Goal: Task Accomplishment & Management: Use online tool/utility

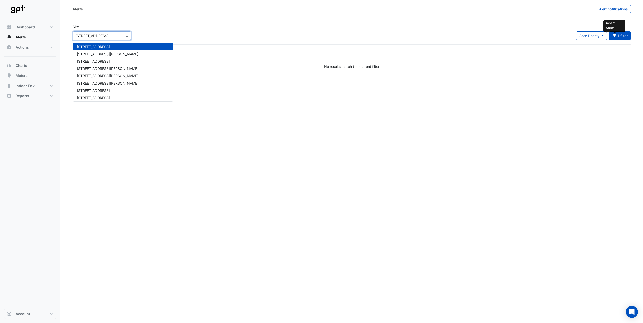
click at [126, 36] on span at bounding box center [127, 35] width 6 height 5
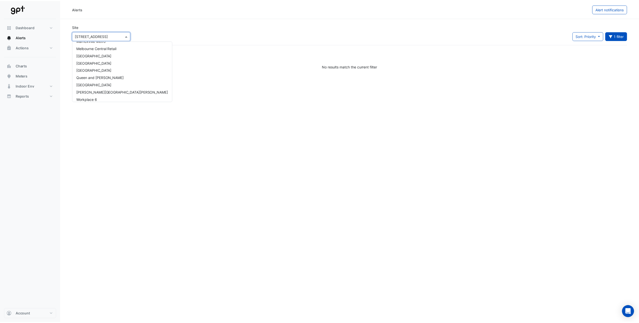
scroll to position [119, 0]
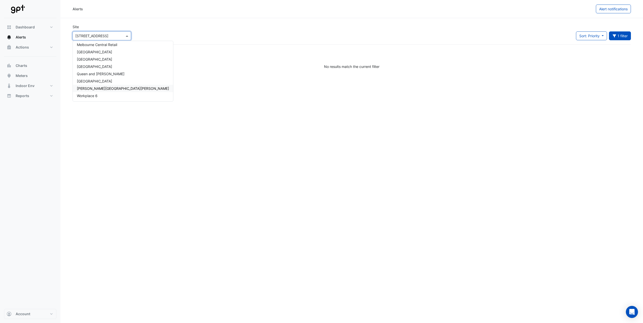
click at [102, 88] on span "[PERSON_NAME][GEOGRAPHIC_DATA][PERSON_NAME]" at bounding box center [123, 88] width 92 height 4
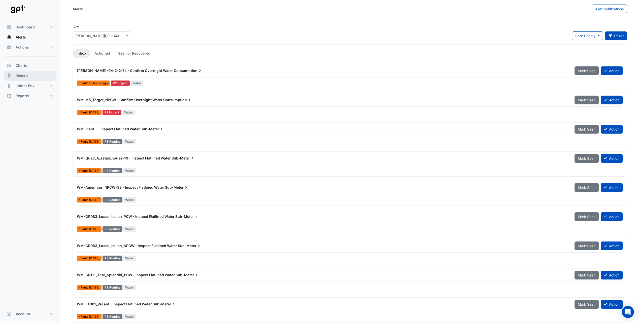
click at [22, 75] on span "Meters" at bounding box center [22, 75] width 12 height 5
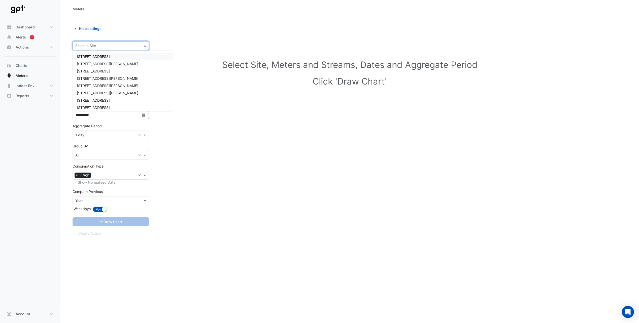
click at [146, 44] on span at bounding box center [145, 45] width 6 height 5
click at [104, 98] on span "[PERSON_NAME][GEOGRAPHIC_DATA][PERSON_NAME]" at bounding box center [123, 98] width 92 height 4
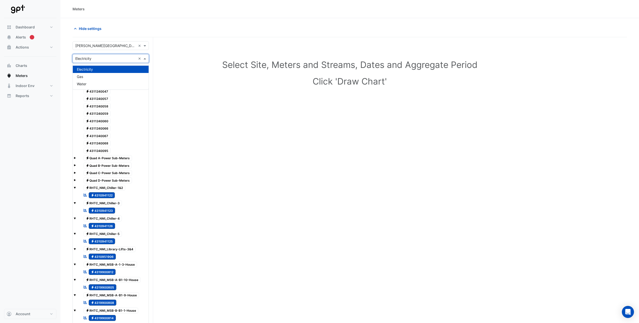
click at [144, 58] on span at bounding box center [145, 58] width 6 height 5
click at [85, 83] on span "Water" at bounding box center [82, 84] width 10 height 4
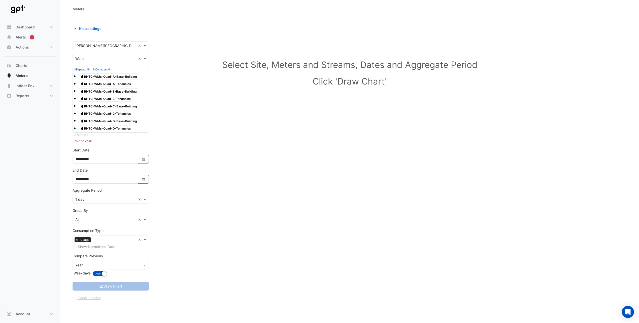
click at [76, 76] on div "Water RHTC-WMs-Quad-A-Base-Building" at bounding box center [111, 76] width 74 height 7
click at [75, 76] on span at bounding box center [75, 76] width 2 height 2
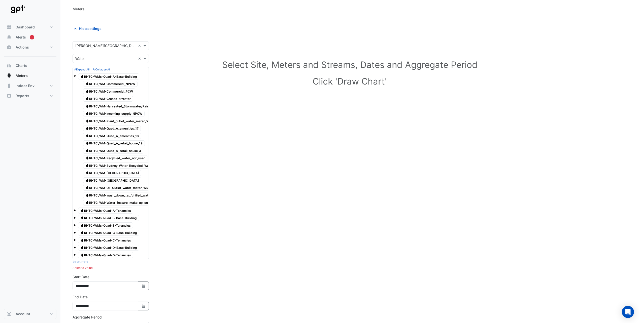
click at [75, 76] on span at bounding box center [75, 76] width 2 height 2
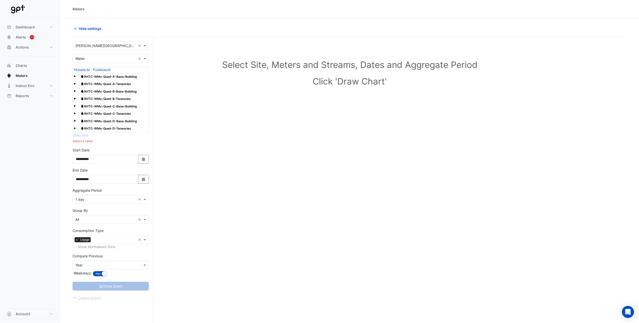
click at [75, 76] on span at bounding box center [75, 76] width 2 height 2
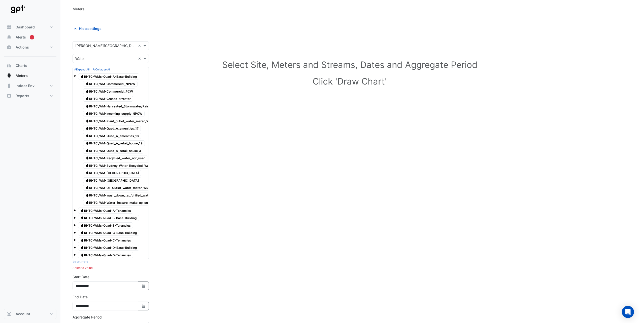
click at [81, 70] on small "Expand All" at bounding box center [82, 69] width 16 height 3
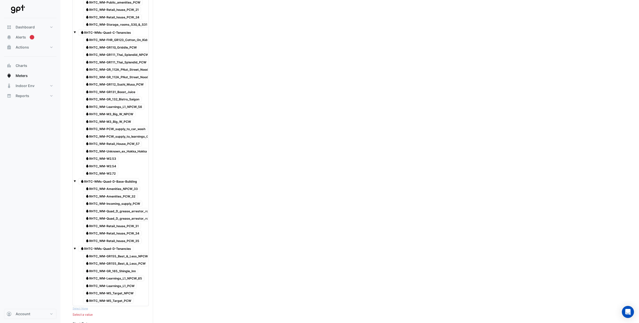
scroll to position [756, 0]
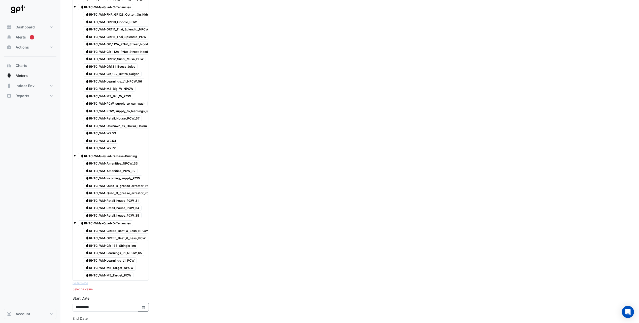
click at [117, 162] on span "Water RHTC_WM-Amenities_NPCW_33" at bounding box center [111, 164] width 57 height 6
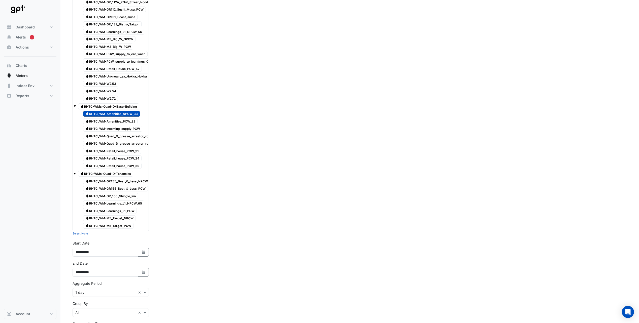
scroll to position [856, 0]
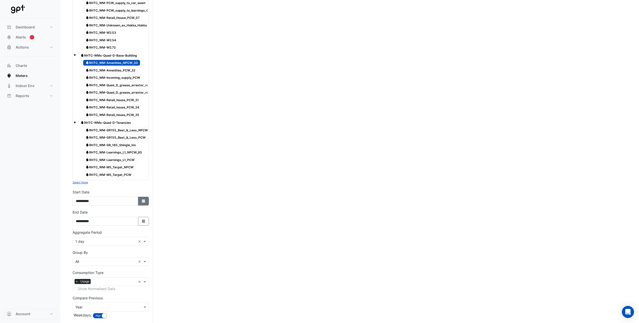
click at [143, 202] on icon "Select Date" at bounding box center [143, 201] width 5 height 4
select select "*"
select select "****"
click at [83, 135] on button "Previous month" at bounding box center [81, 134] width 6 height 8
select select "*"
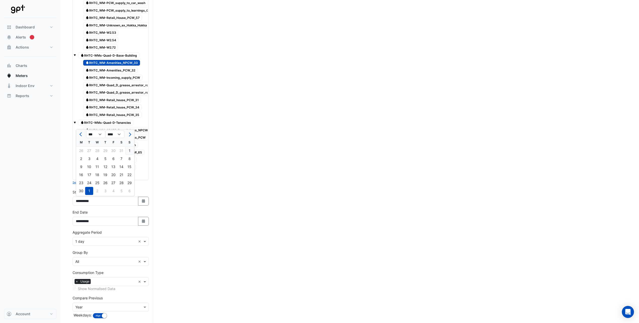
click at [127, 151] on div "1" at bounding box center [129, 151] width 8 height 8
type input "**********"
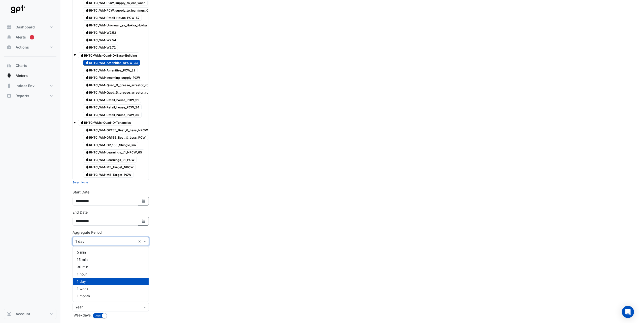
click at [144, 242] on span at bounding box center [145, 241] width 6 height 5
click at [99, 295] on div "1 month" at bounding box center [111, 296] width 76 height 7
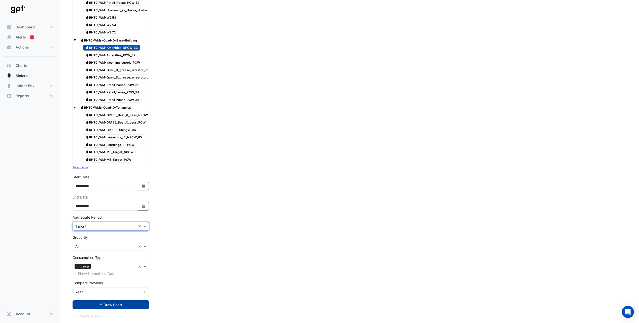
click at [107, 302] on button "Draw Chart" at bounding box center [111, 305] width 76 height 9
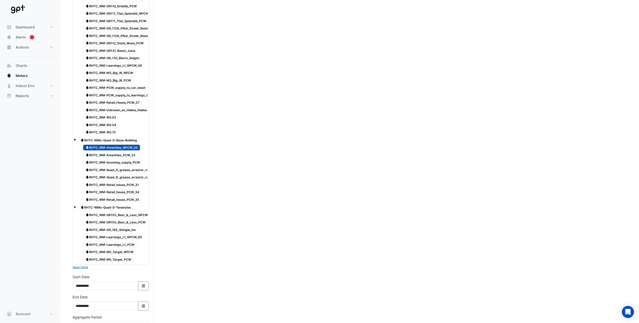
scroll to position [856, 0]
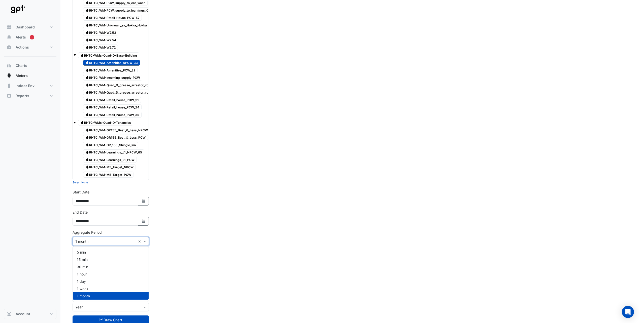
click at [146, 243] on span at bounding box center [145, 241] width 6 height 5
click at [103, 267] on div "30 min" at bounding box center [111, 266] width 76 height 7
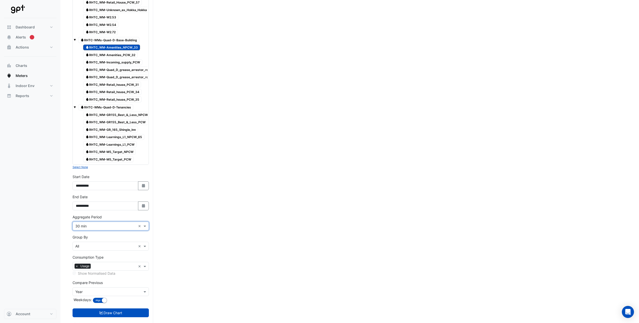
scroll to position [880, 0]
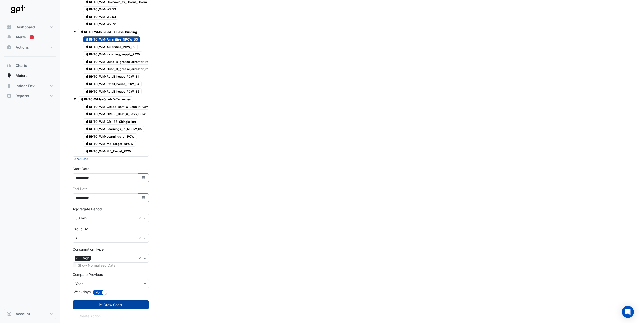
click at [104, 303] on button "Draw Chart" at bounding box center [111, 305] width 76 height 9
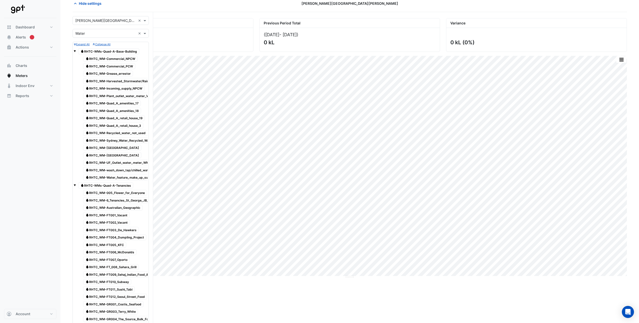
scroll to position [50, 0]
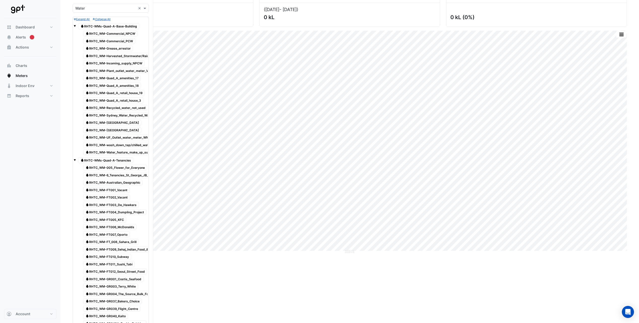
click at [123, 79] on span "Water RHTC_WM-Quad_A_amenities_17" at bounding box center [112, 78] width 58 height 6
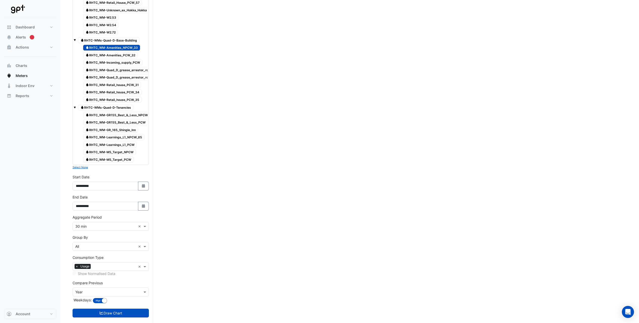
scroll to position [880, 0]
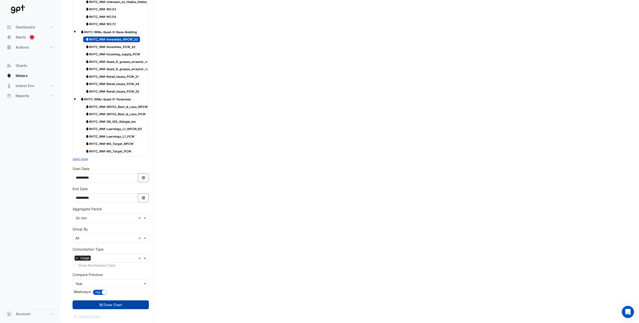
click at [110, 303] on button "Draw Chart" at bounding box center [111, 305] width 76 height 9
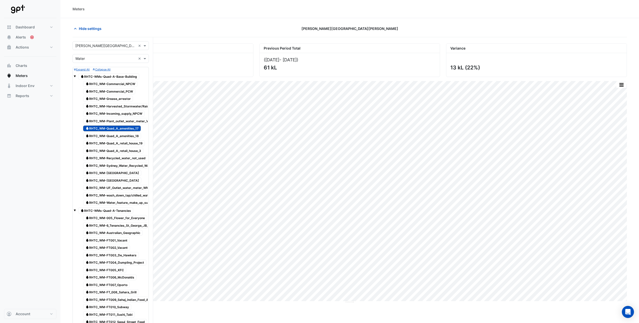
click at [100, 69] on small "Collapse All" at bounding box center [102, 69] width 18 height 3
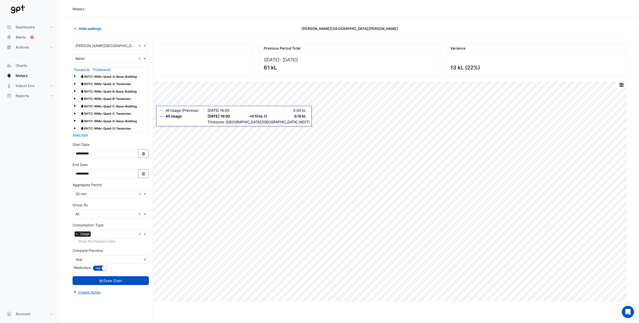
click at [75, 115] on span at bounding box center [75, 113] width 2 height 4
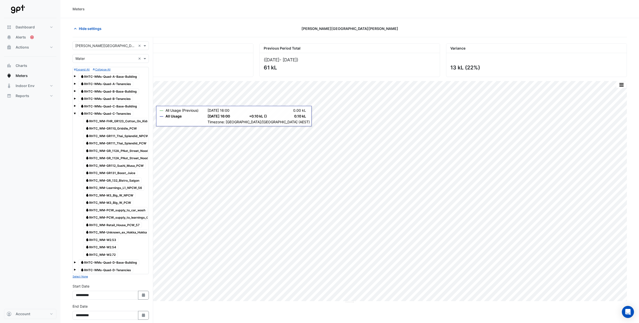
click at [122, 166] on span "Water RHTC_WM-GR112_Sushi_Musa_PCW" at bounding box center [114, 166] width 63 height 6
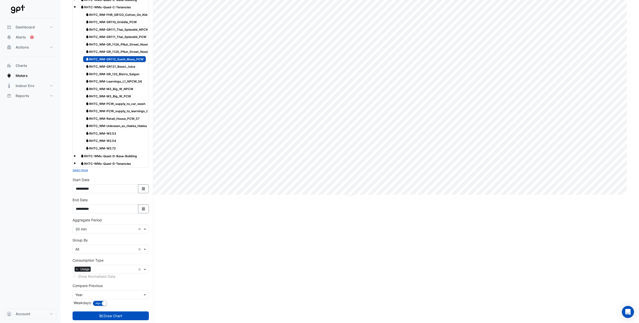
scroll to position [118, 0]
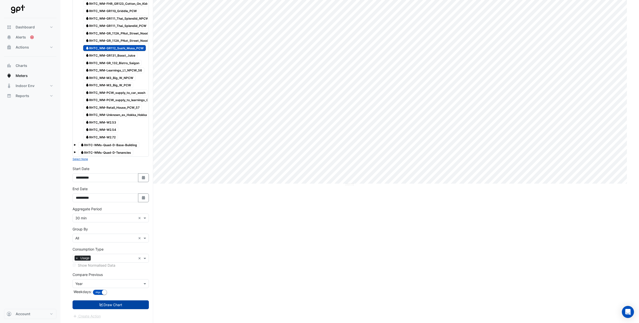
click at [106, 305] on button "Draw Chart" at bounding box center [111, 305] width 76 height 9
